Goal: Check status: Check status

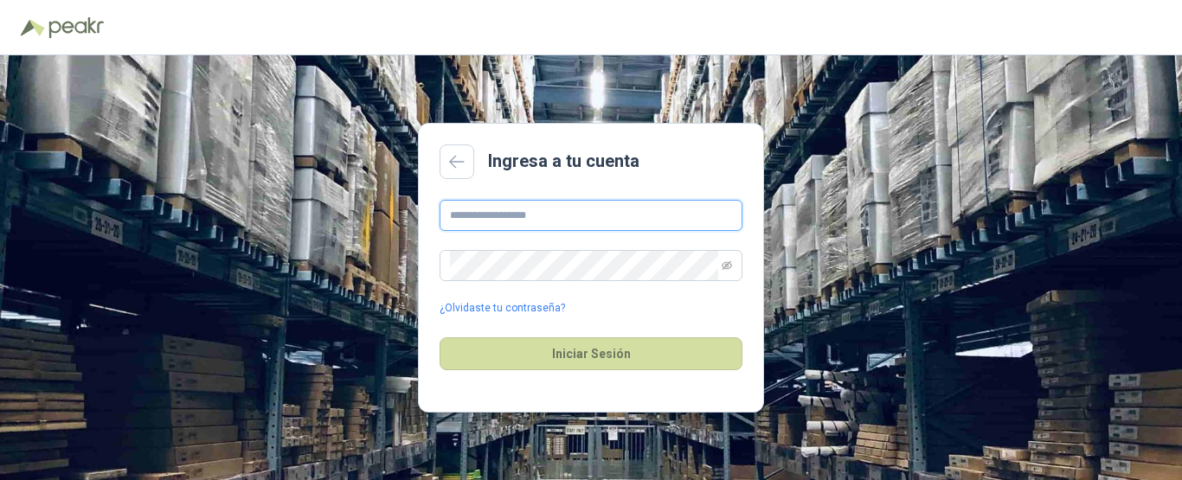
click at [555, 209] on input "text" at bounding box center [591, 215] width 303 height 31
type input "**********"
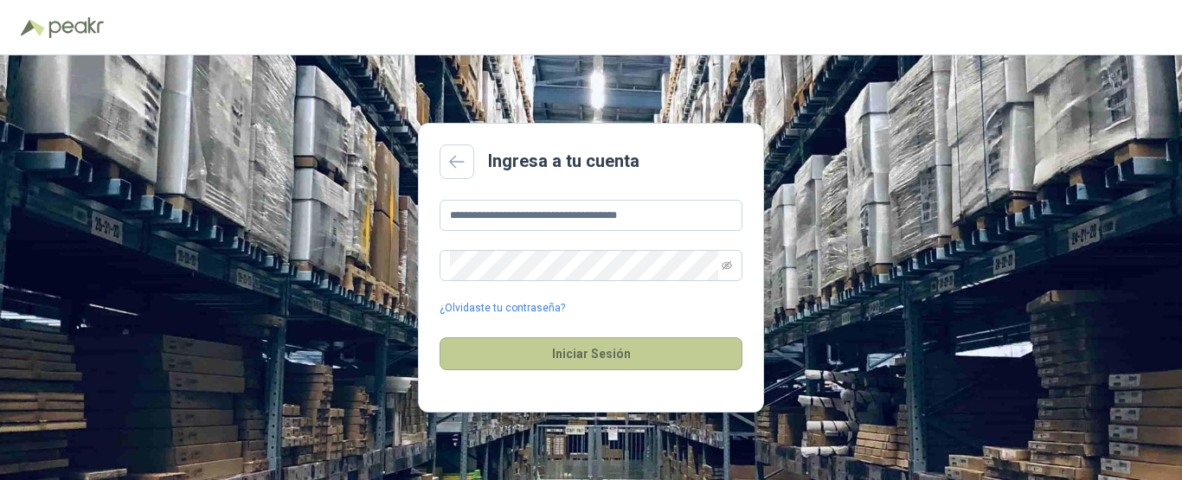
click at [582, 356] on button "Iniciar Sesión" at bounding box center [591, 353] width 303 height 33
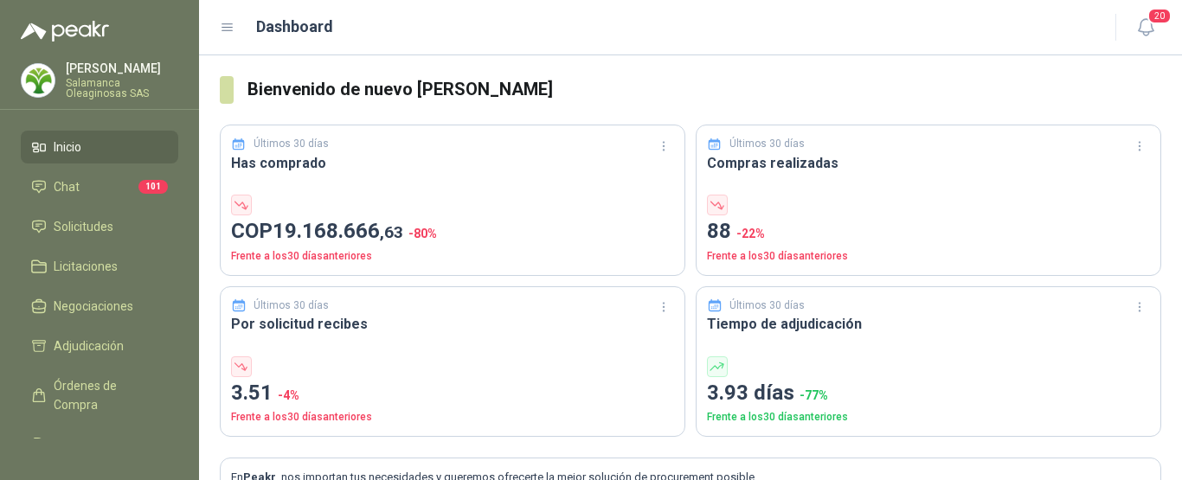
click at [113, 64] on p "[PERSON_NAME]" at bounding box center [122, 68] width 112 height 12
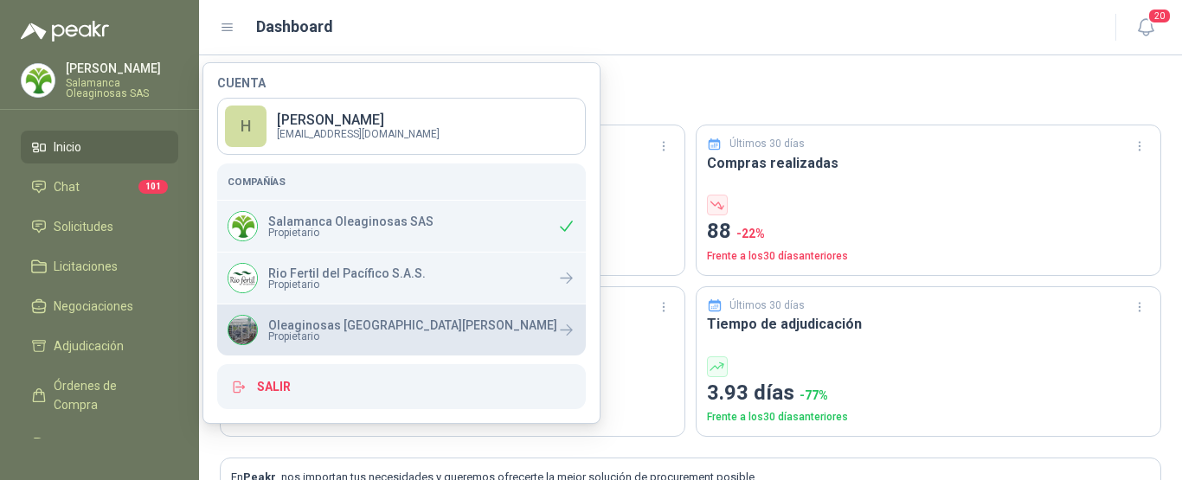
click at [320, 326] on p "Oleaginosas [GEOGRAPHIC_DATA][PERSON_NAME]" at bounding box center [412, 325] width 289 height 12
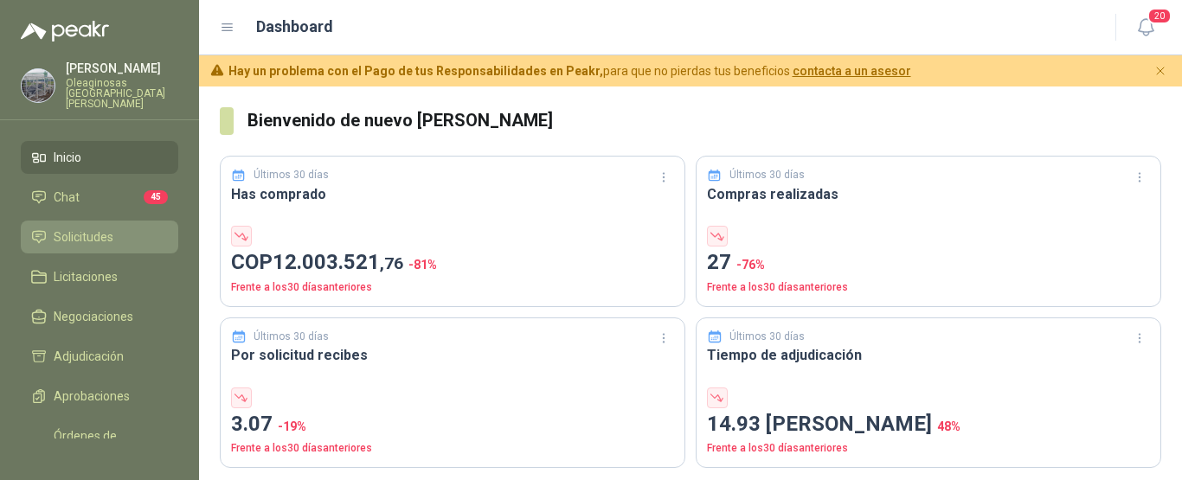
click at [76, 228] on span "Solicitudes" at bounding box center [84, 237] width 60 height 19
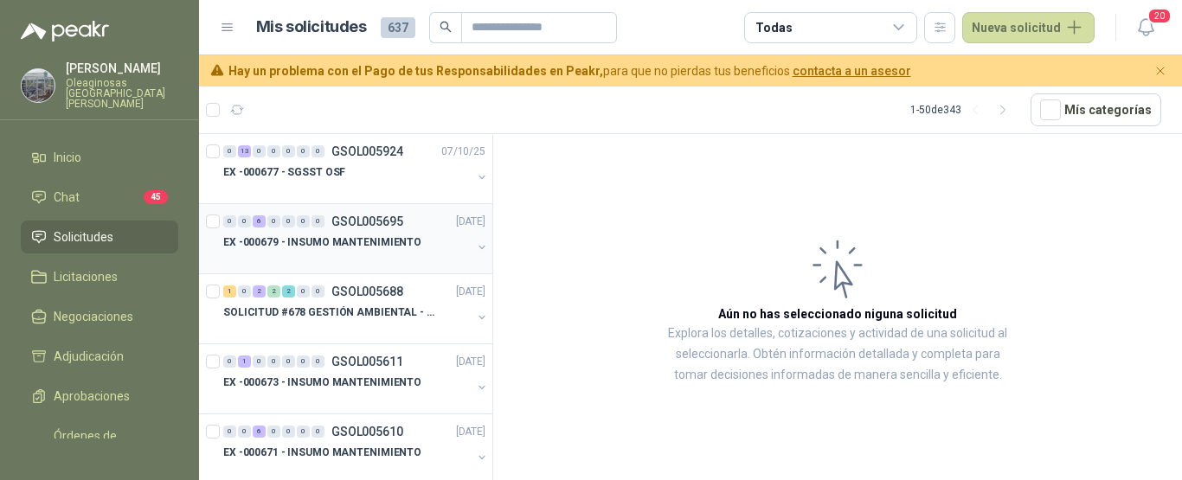
click at [331, 252] on div "EX -000679 - INSUMO MANTENIMIENTO" at bounding box center [347, 242] width 248 height 21
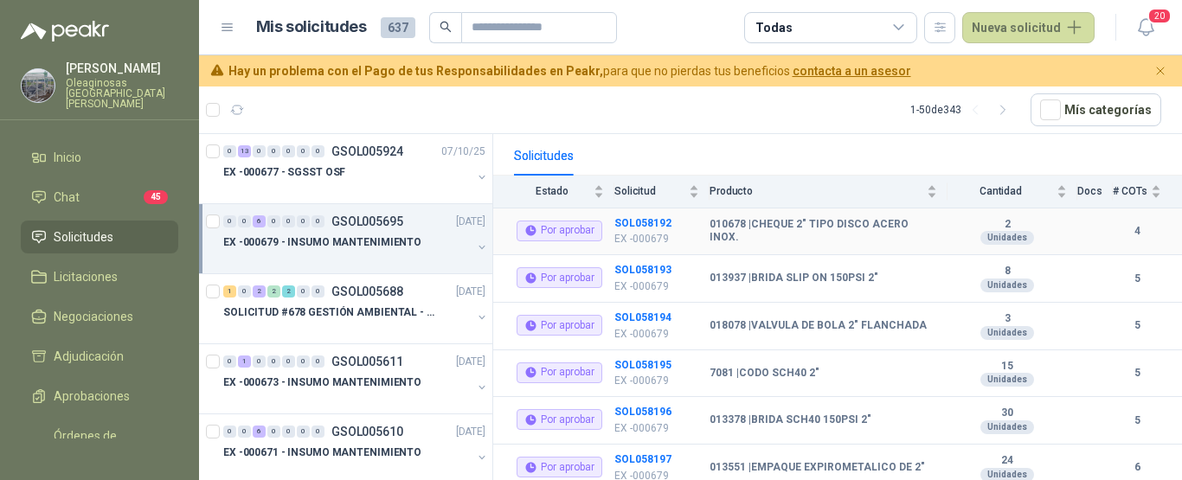
scroll to position [194, 0]
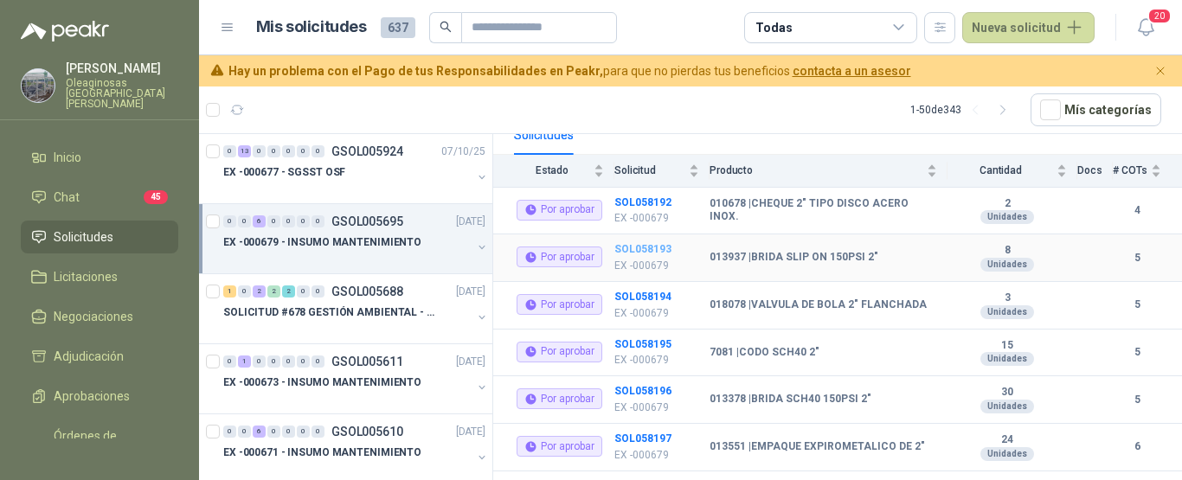
click at [645, 243] on b "SOL058193" at bounding box center [642, 249] width 57 height 12
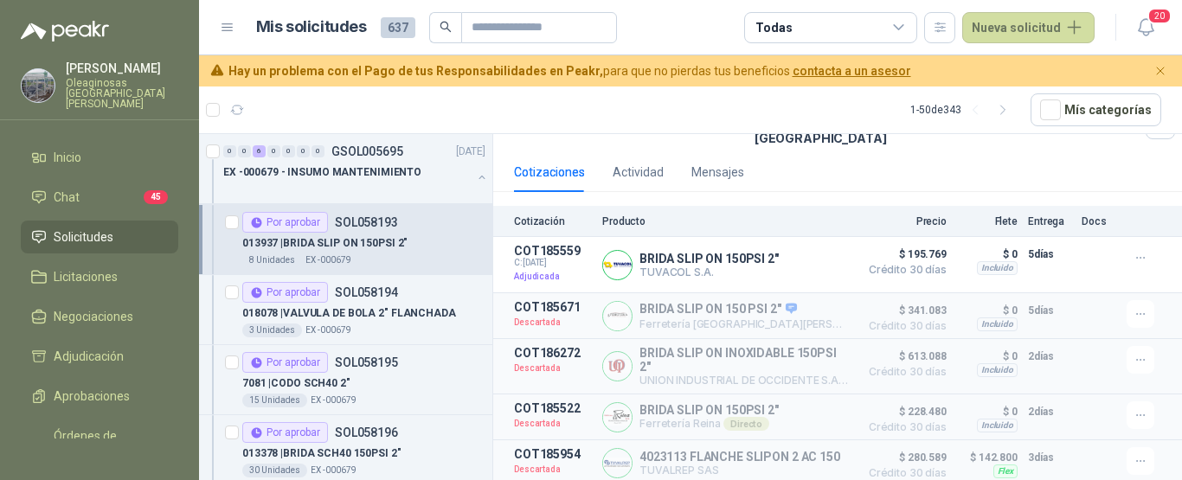
scroll to position [173, 0]
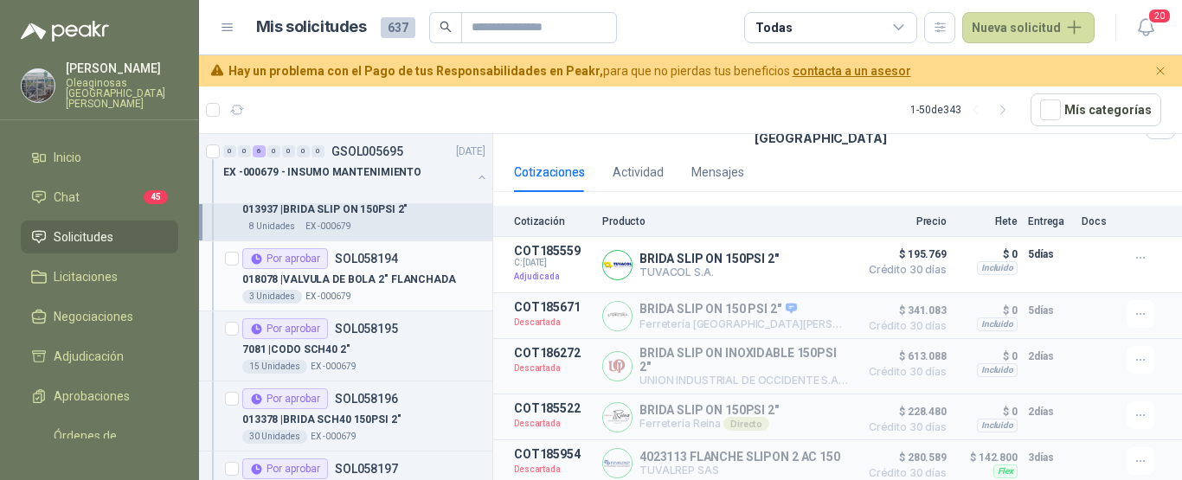
click at [443, 291] on div "3 Unidades EX -000679" at bounding box center [363, 297] width 243 height 14
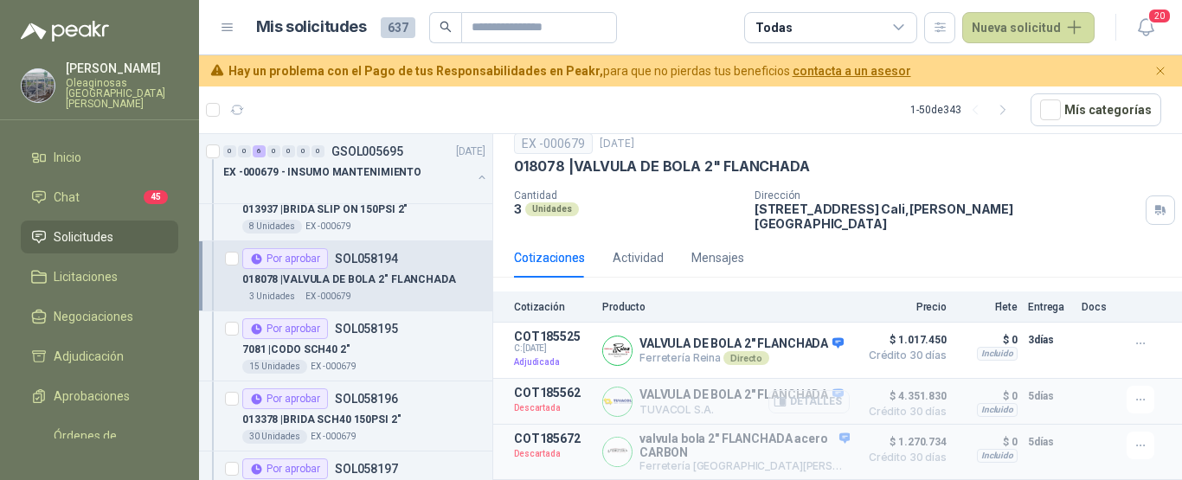
scroll to position [87, 0]
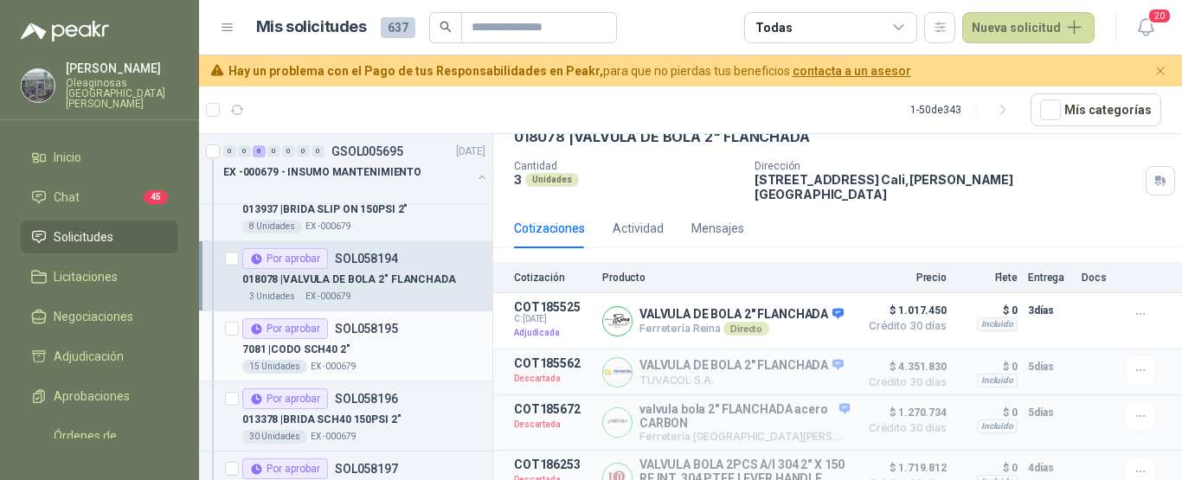
click at [405, 351] on div "7081 | CODO SCH40 2"" at bounding box center [363, 349] width 243 height 21
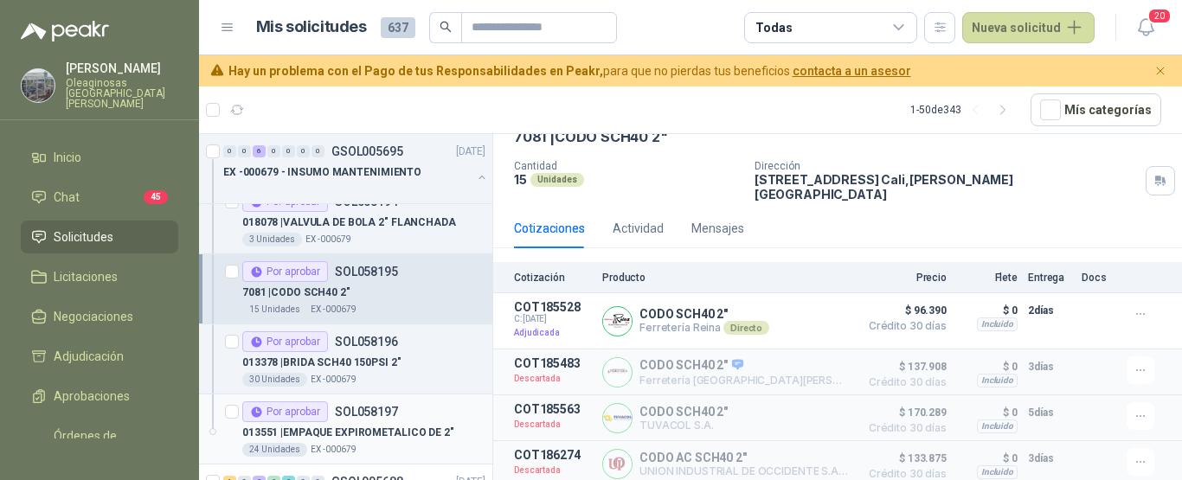
scroll to position [260, 0]
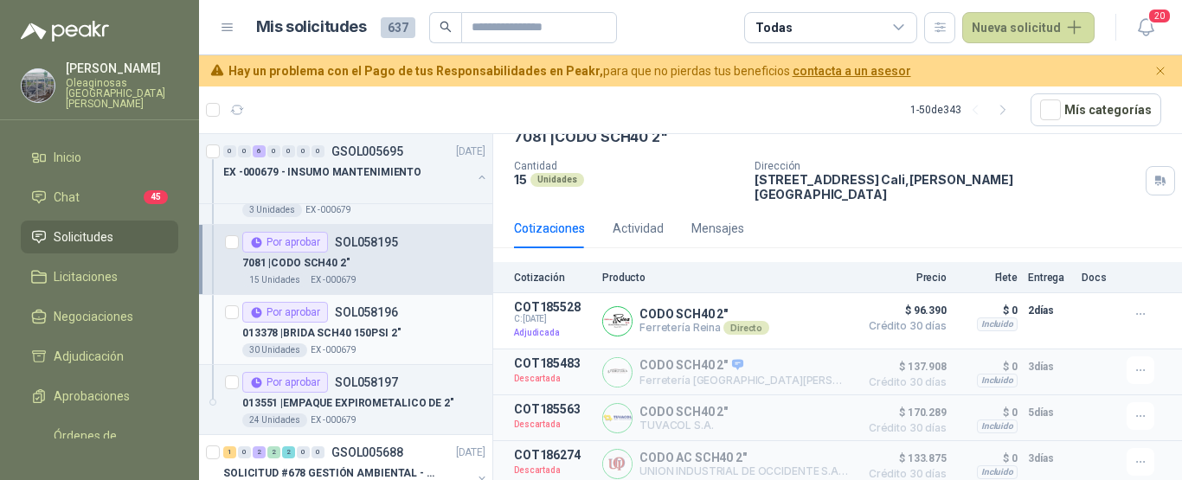
click at [418, 326] on div "013378 | BRIDA SCH40 150PSI 2"" at bounding box center [363, 333] width 243 height 21
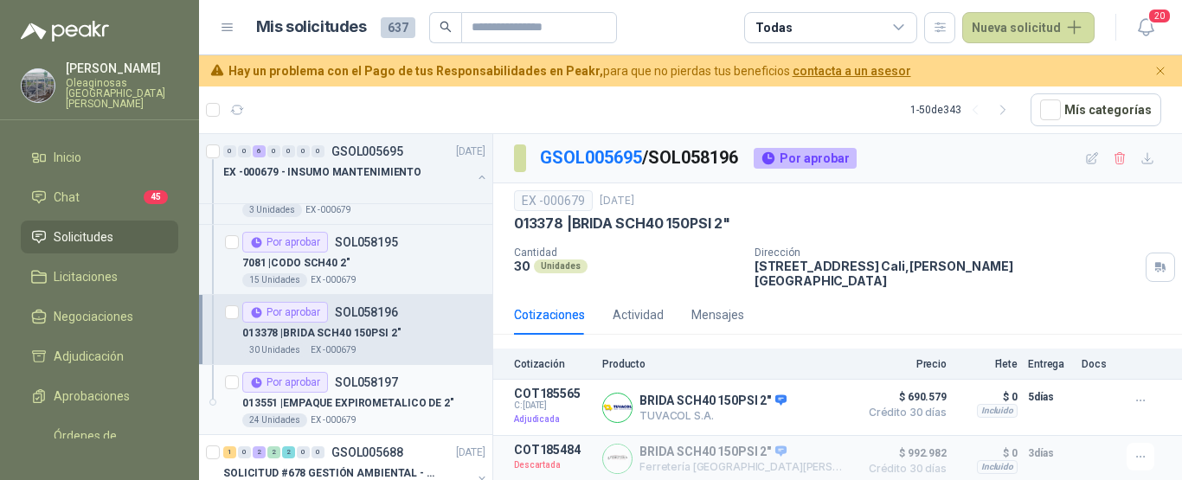
click at [436, 411] on p "013551 | EMPAQUE EXPIROMETALICO DE 2"" at bounding box center [348, 403] width 212 height 16
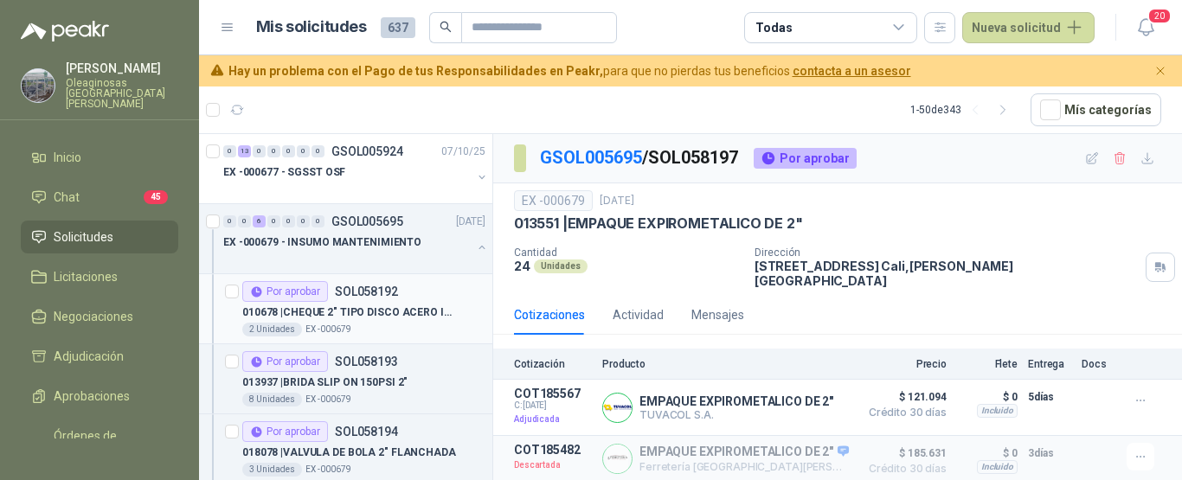
click at [422, 328] on div "2 Unidades EX -000679" at bounding box center [363, 330] width 243 height 14
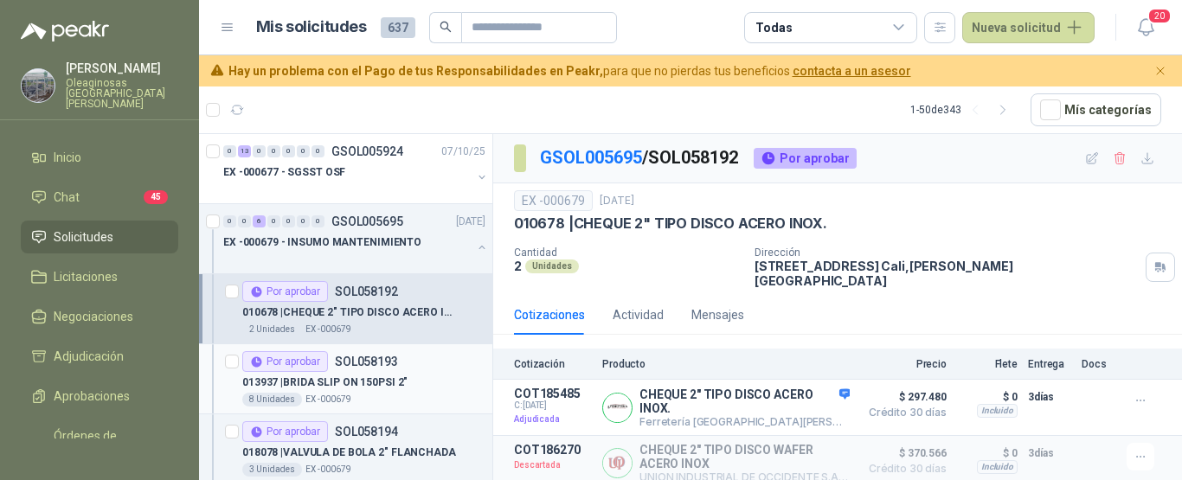
click at [417, 369] on div "Por aprobar SOL058193" at bounding box center [363, 361] width 243 height 21
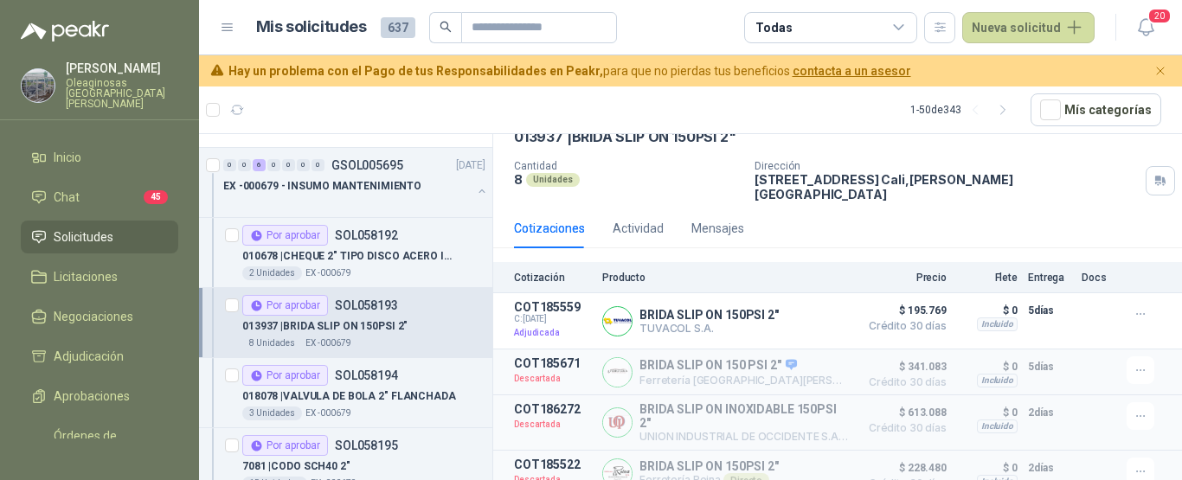
scroll to position [87, 0]
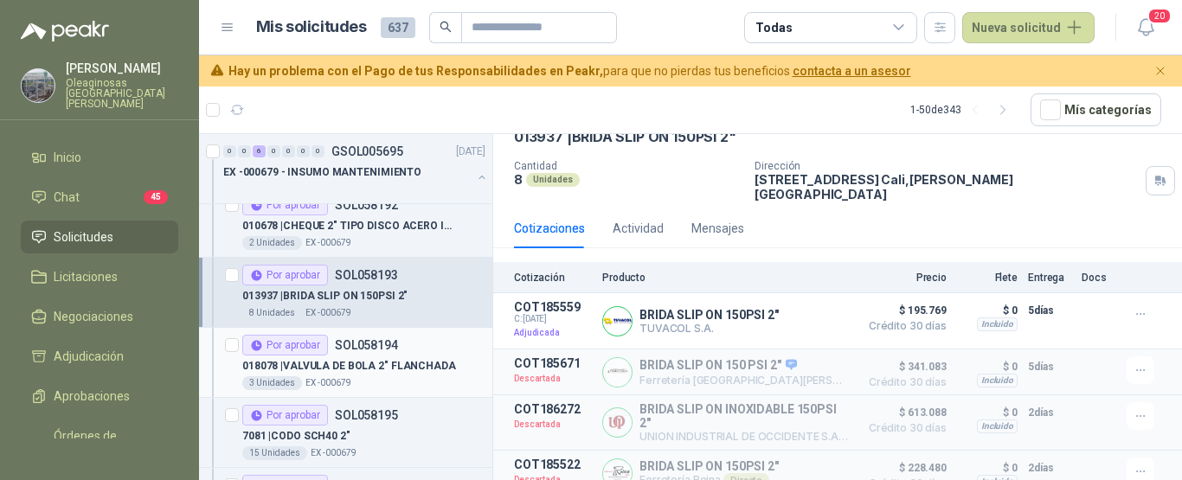
click at [418, 372] on p "018078 | VALVULA DE BOLA 2" FLANCHADA" at bounding box center [349, 366] width 214 height 16
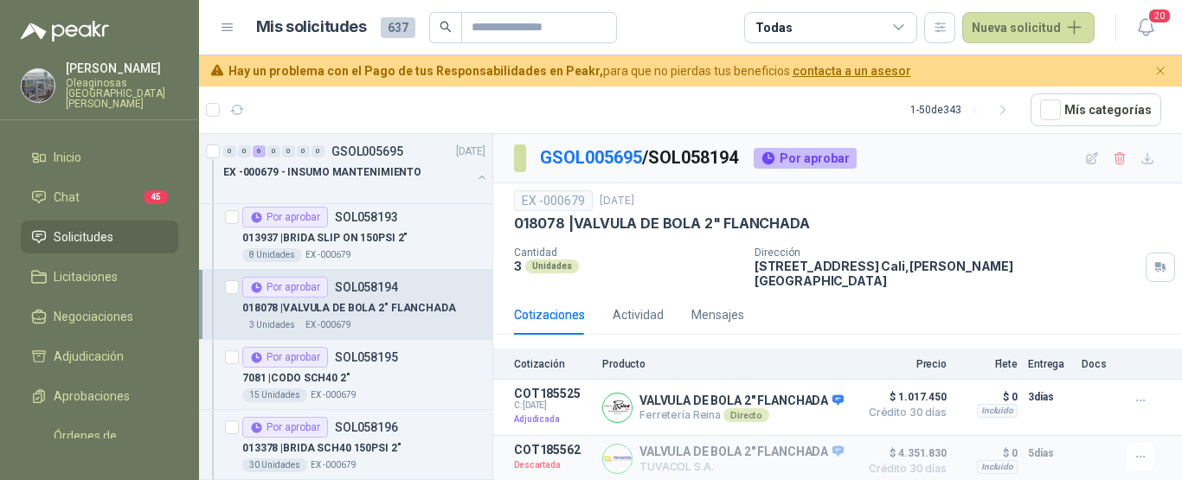
scroll to position [173, 0]
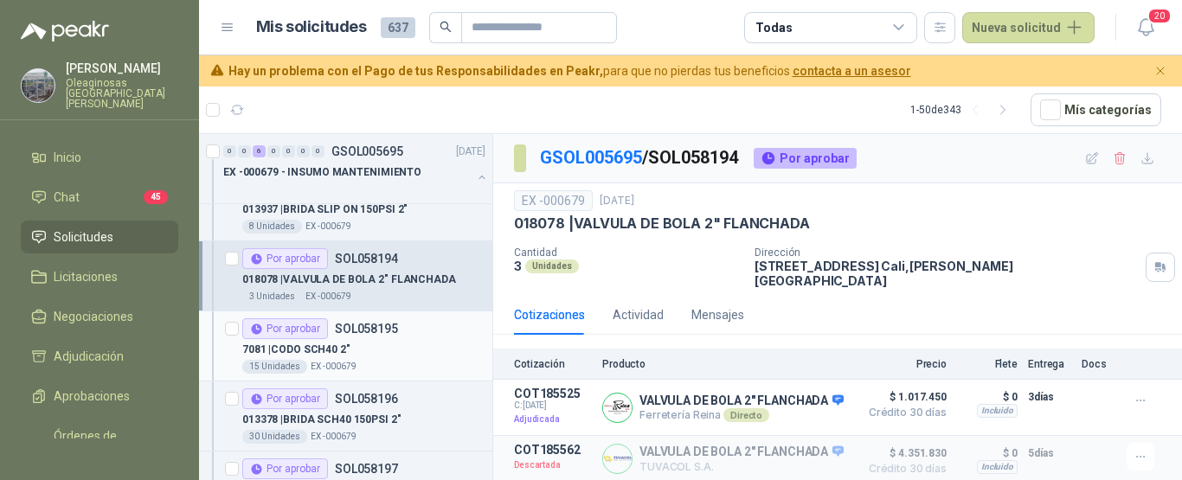
click at [408, 351] on div "7081 | CODO SCH40 2"" at bounding box center [363, 349] width 243 height 21
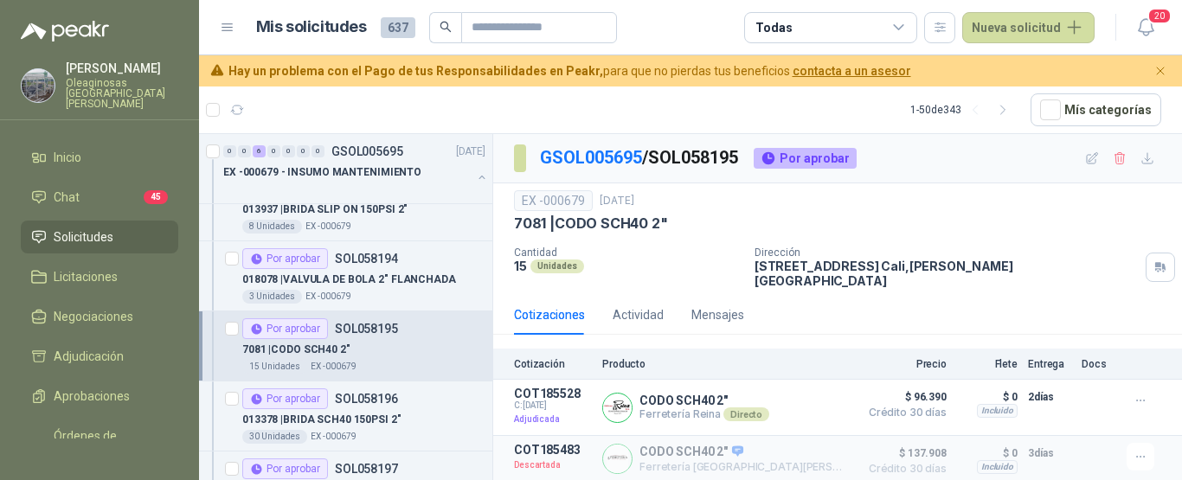
scroll to position [260, 0]
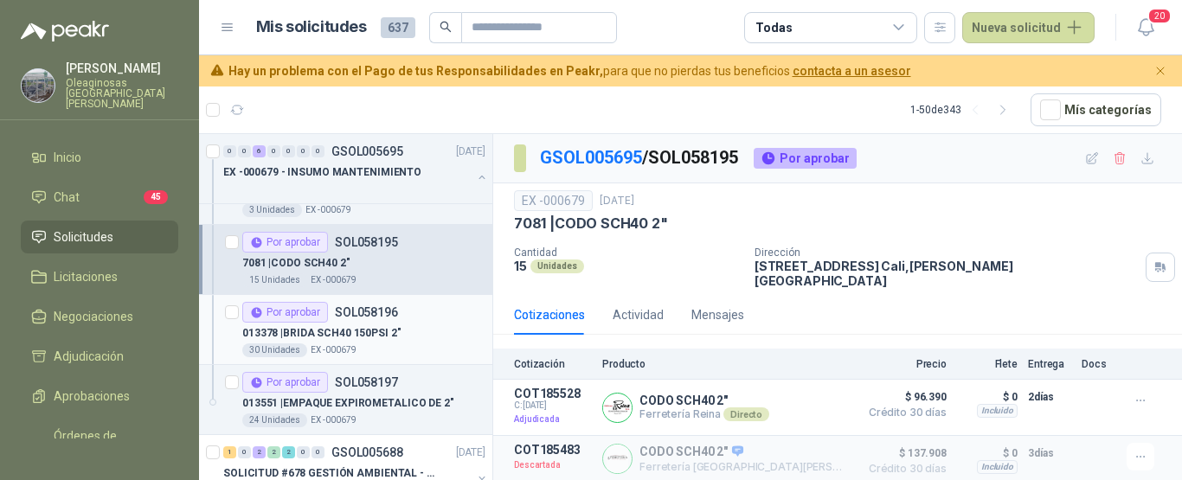
click at [416, 336] on div "013378 | BRIDA SCH40 150PSI 2"" at bounding box center [363, 333] width 243 height 21
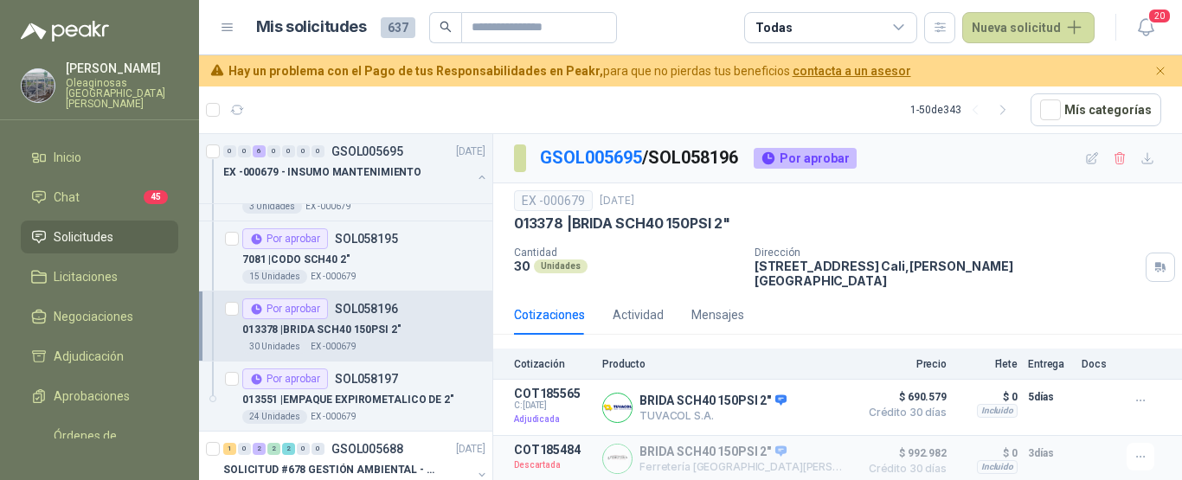
scroll to position [260, 0]
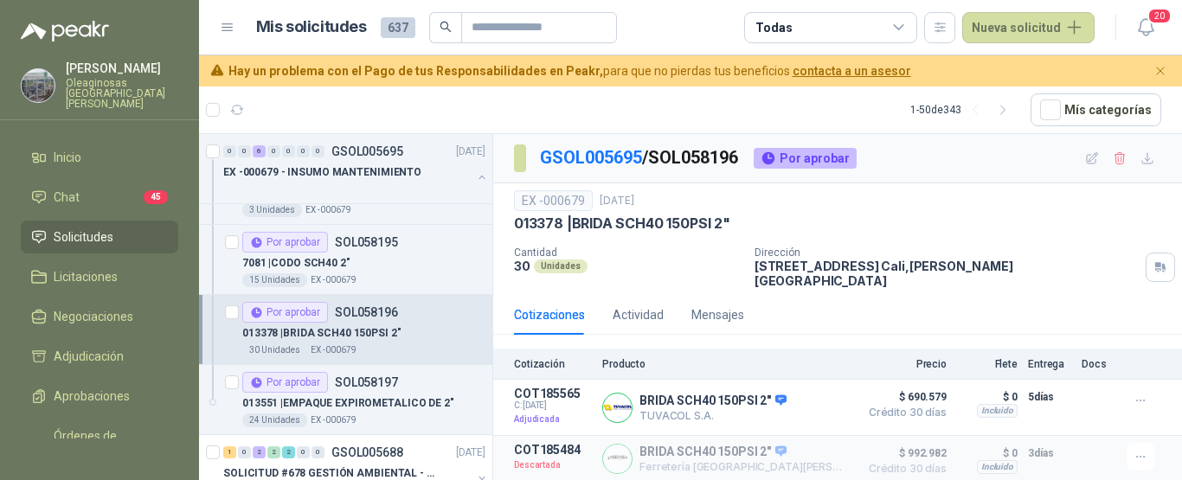
click at [104, 228] on span "Solicitudes" at bounding box center [84, 237] width 60 height 19
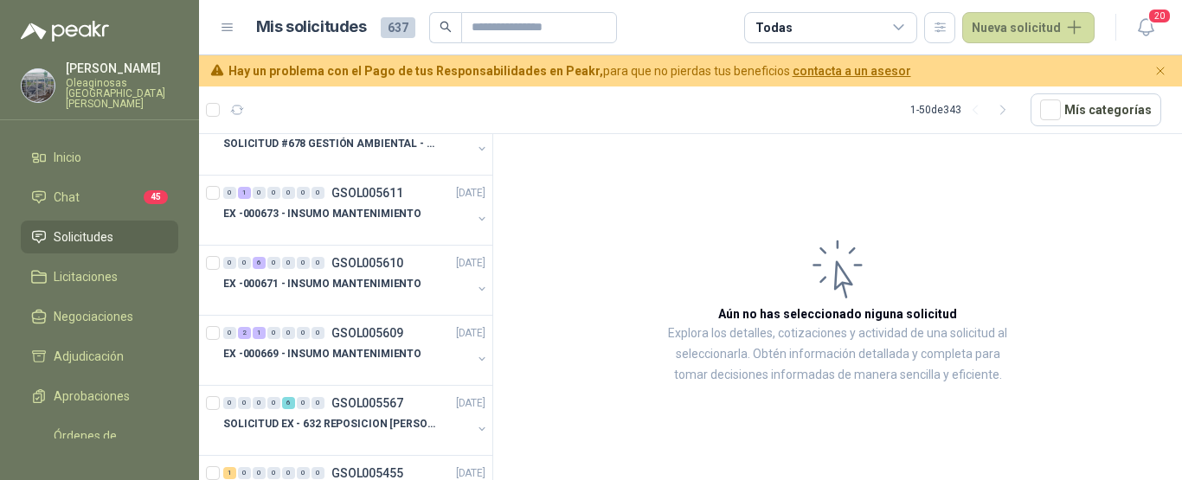
scroll to position [606, 0]
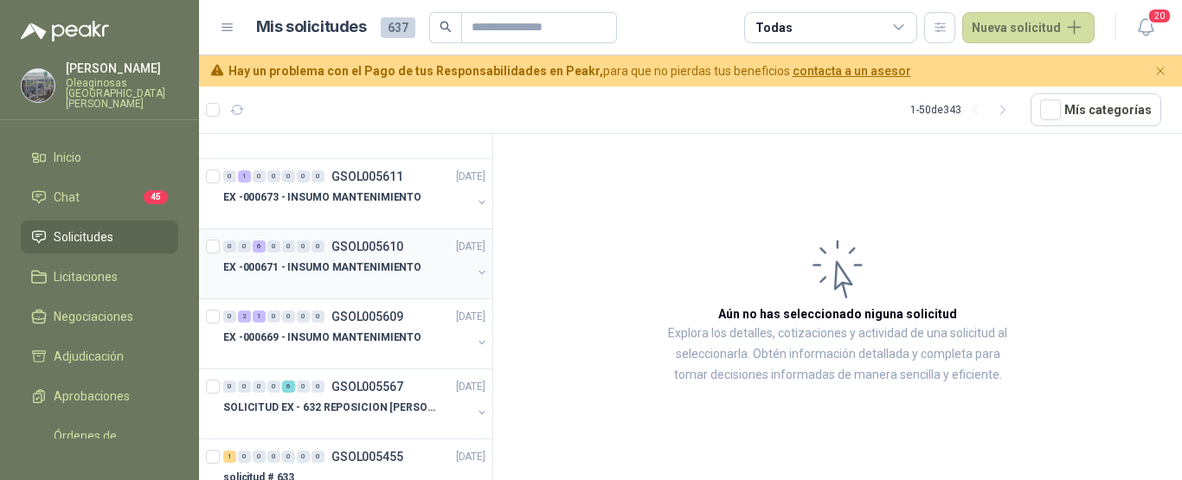
click at [372, 281] on div at bounding box center [347, 285] width 248 height 14
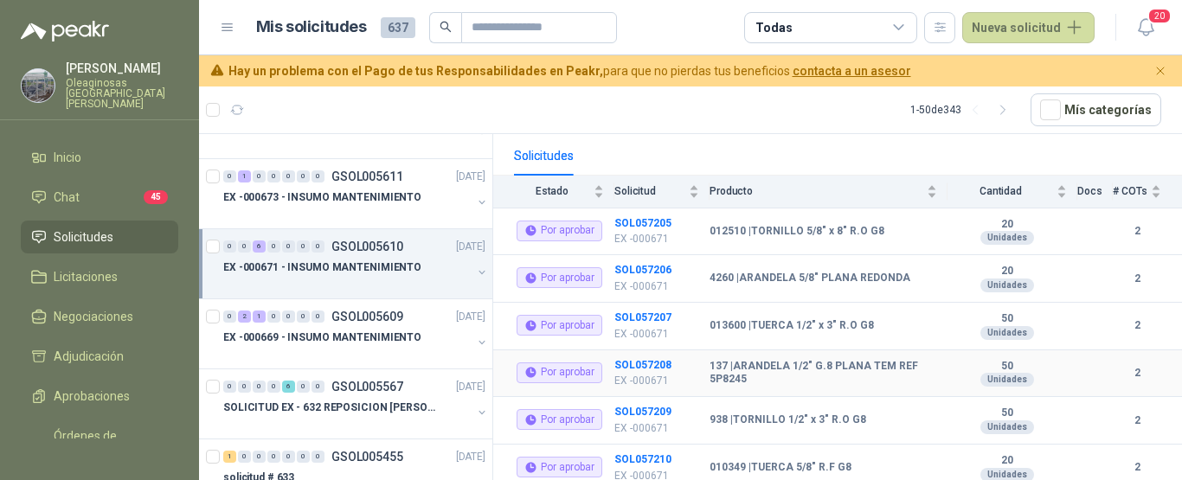
scroll to position [194, 0]
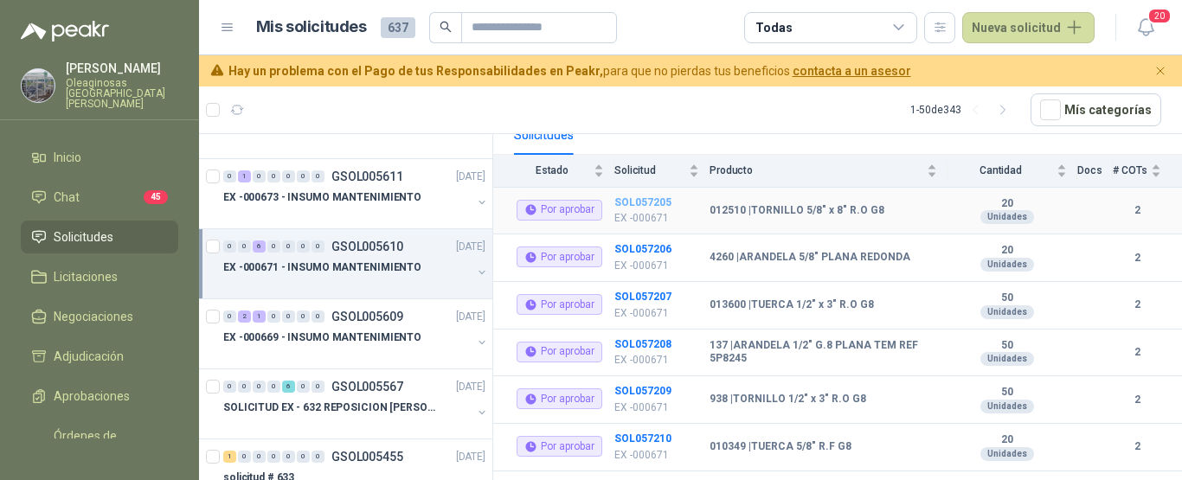
click at [650, 196] on b "SOL057205" at bounding box center [642, 202] width 57 height 12
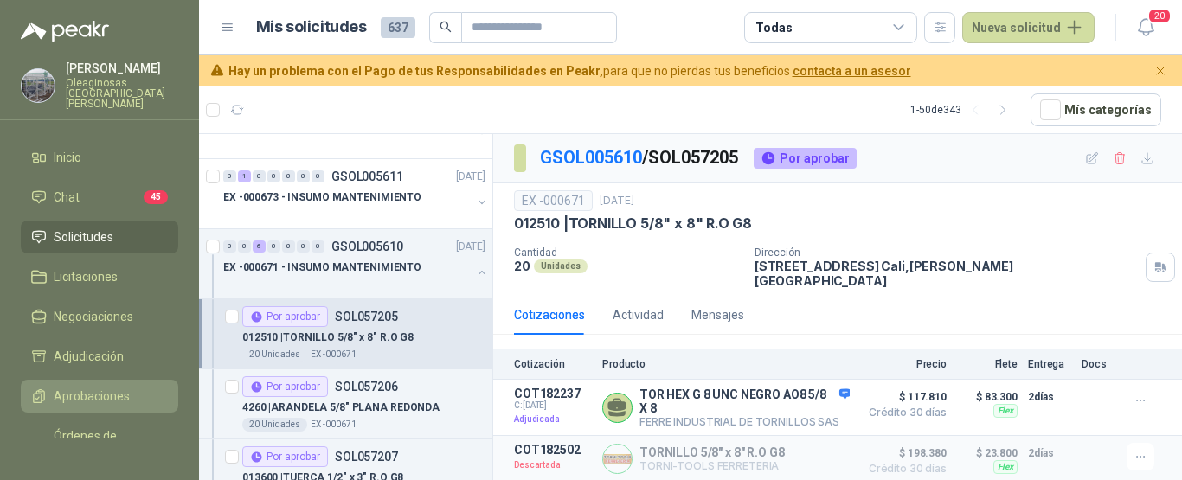
click at [101, 388] on span "Aprobaciones" at bounding box center [92, 396] width 76 height 19
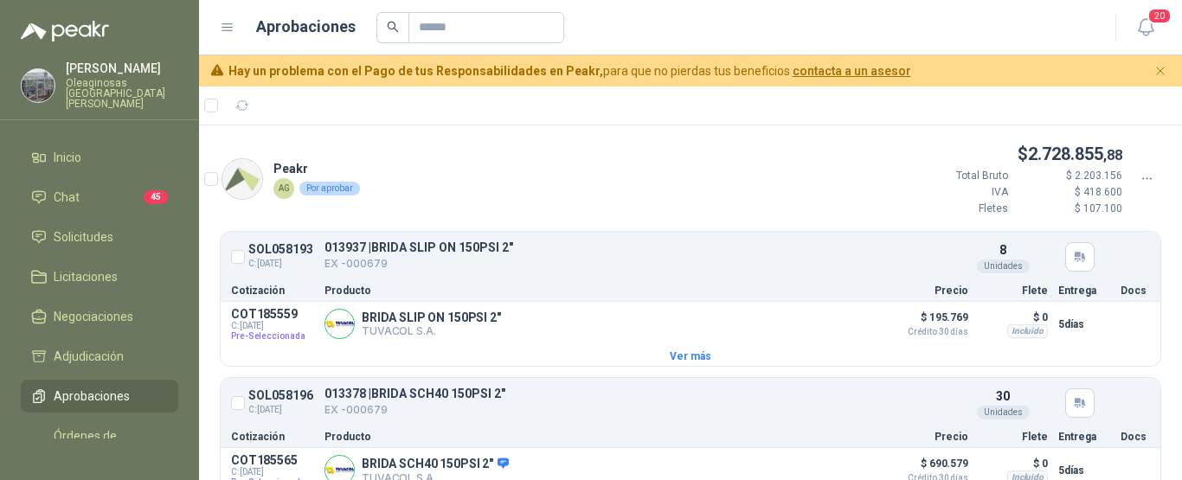
click at [133, 388] on li "Aprobaciones" at bounding box center [99, 396] width 137 height 19
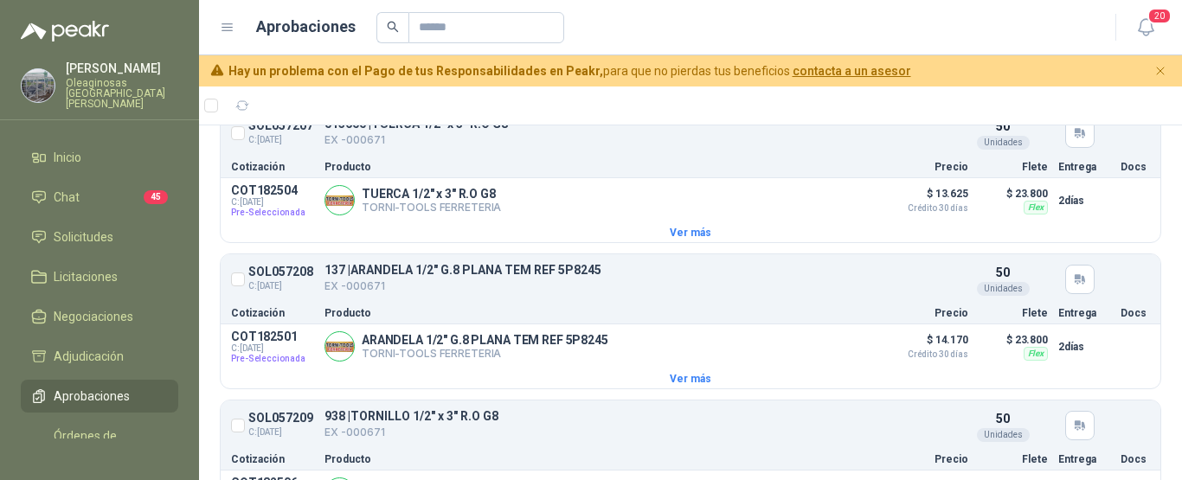
scroll to position [865, 0]
